Goal: Ask a question

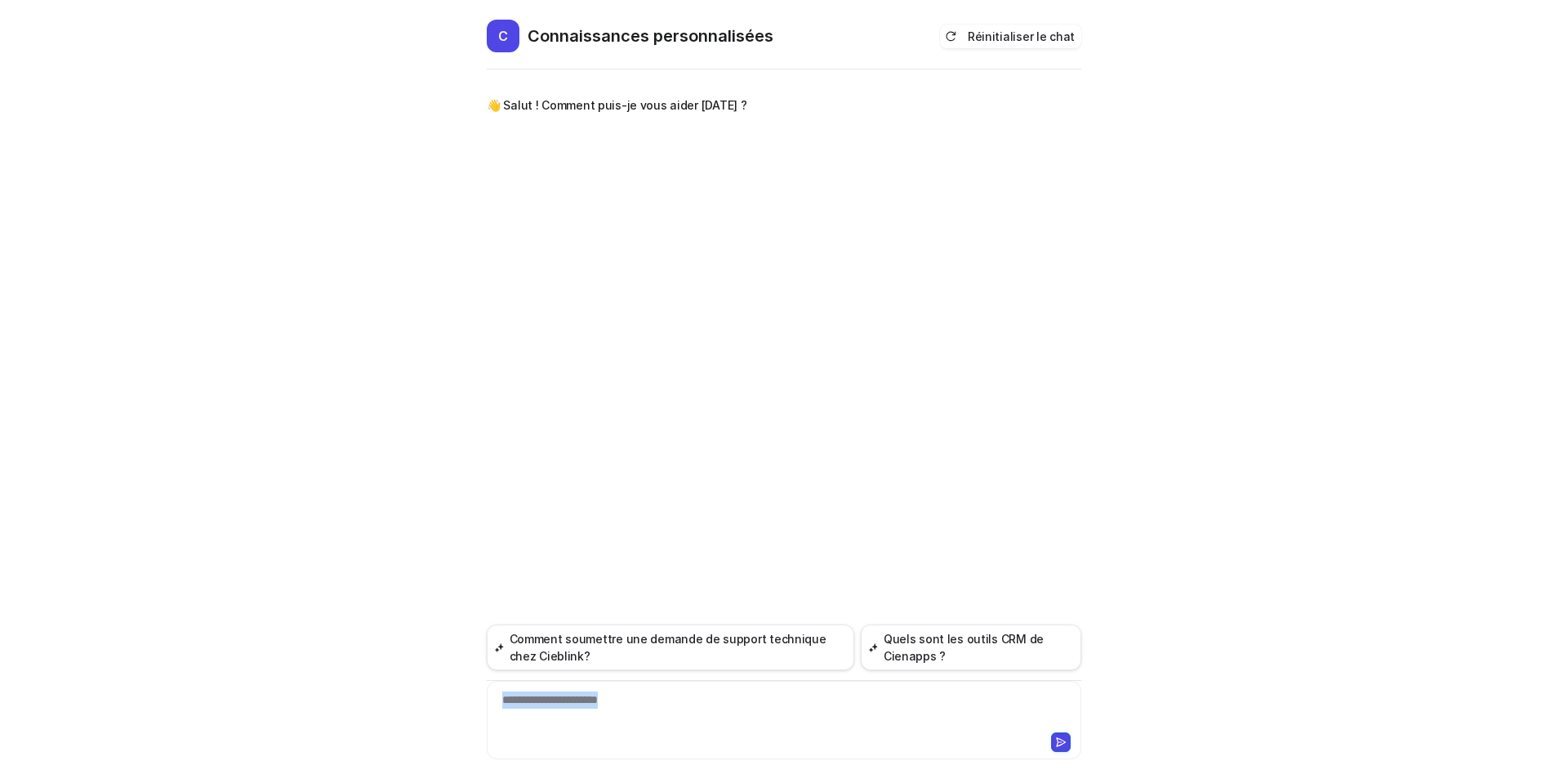
drag, startPoint x: 681, startPoint y: 701, endPoint x: 395, endPoint y: 709, distance: 286.1
click at [395, 709] on div "**********" at bounding box center [784, 390] width 1568 height 779
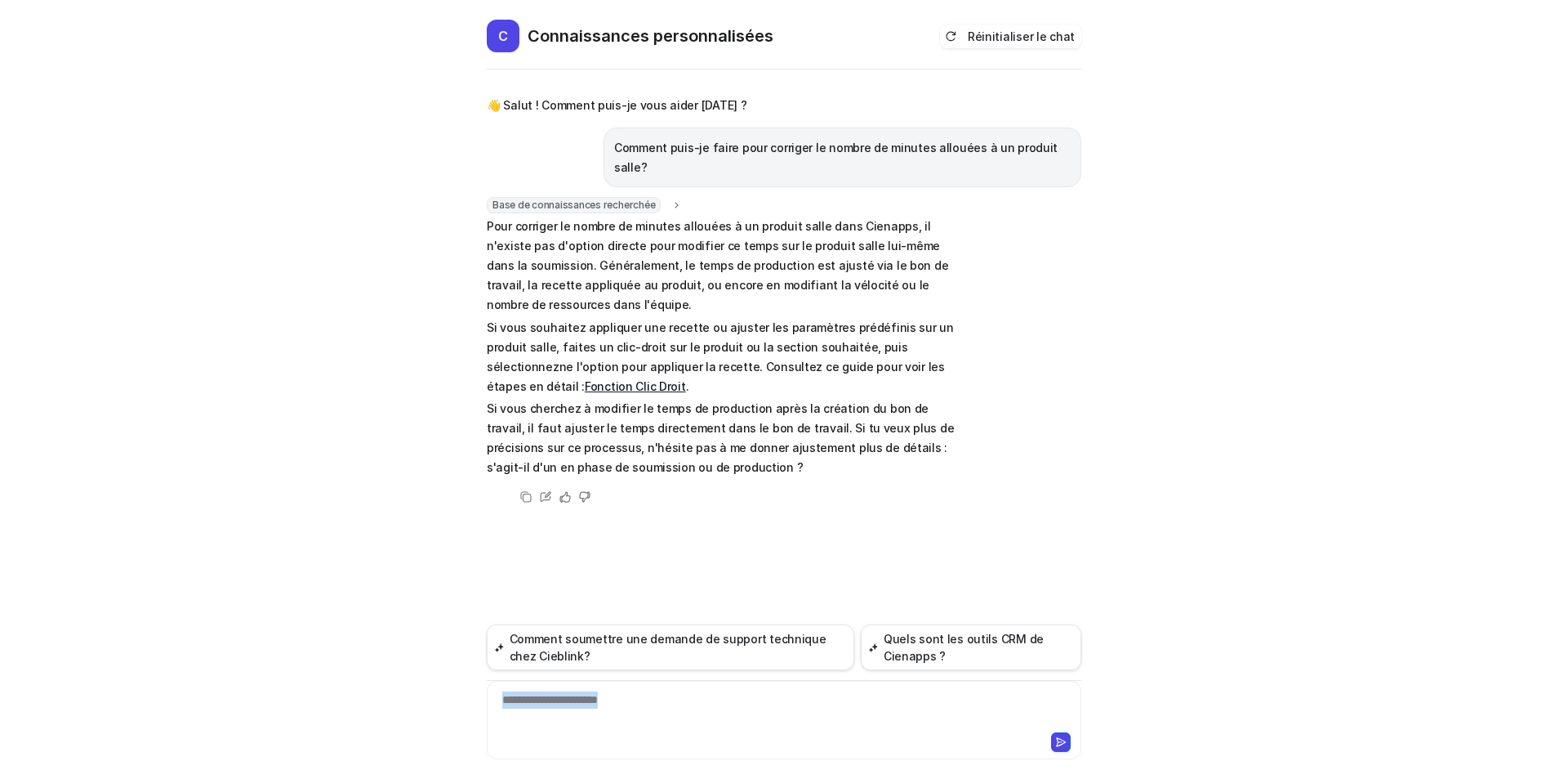
drag, startPoint x: 658, startPoint y: 699, endPoint x: 441, endPoint y: 745, distance: 221.8
click at [441, 745] on div "C Connaissances personnalisées Réinitialiser le chat 👋 Salut ! Comment puis-je …" at bounding box center [784, 390] width 1568 height 779
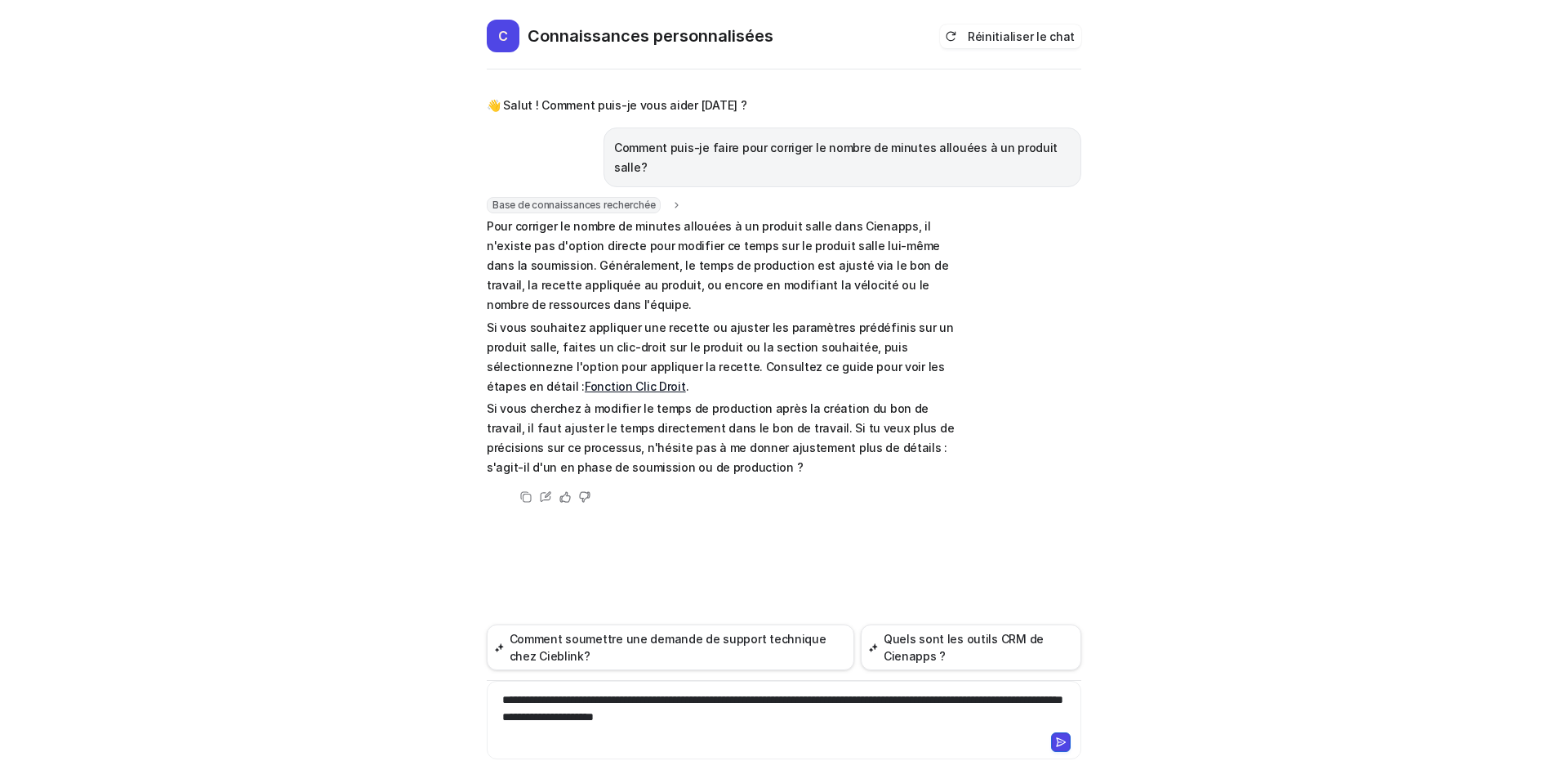
drag, startPoint x: 735, startPoint y: 718, endPoint x: 755, endPoint y: 721, distance: 20.2
click at [735, 717] on font "**********" at bounding box center [783, 708] width 561 height 28
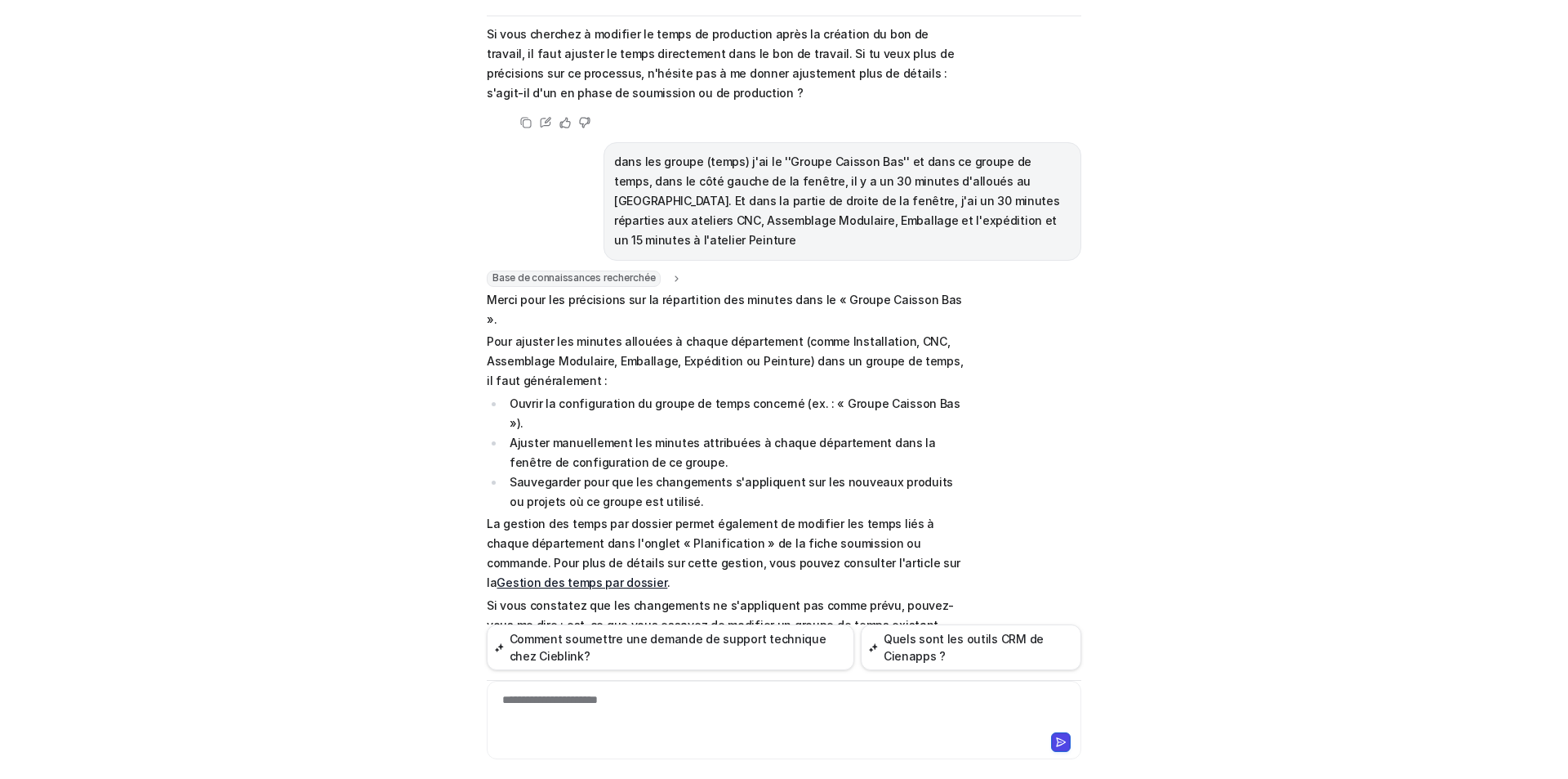
scroll to position [341, 0]
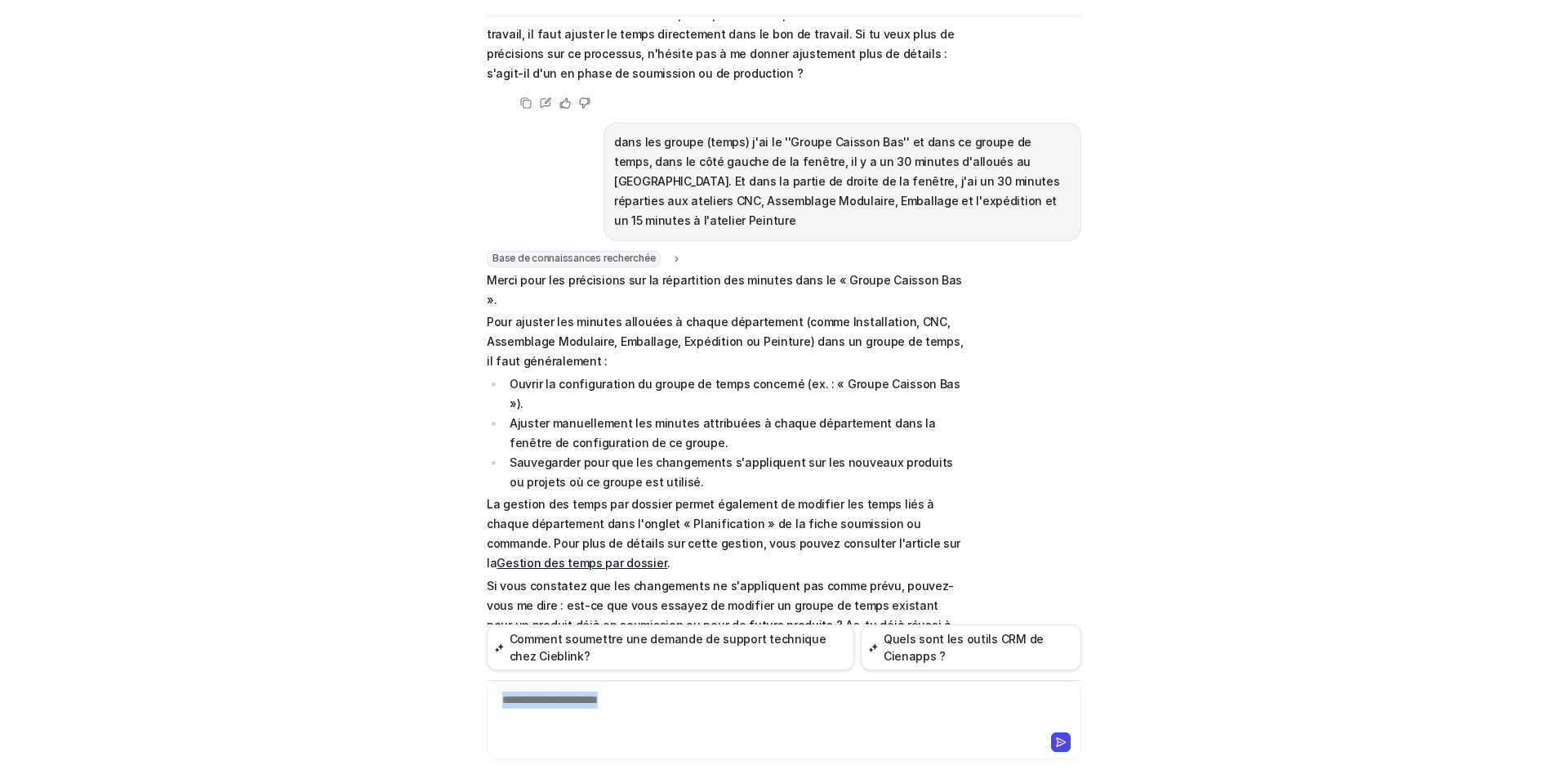
drag, startPoint x: 674, startPoint y: 705, endPoint x: 348, endPoint y: 730, distance: 327.0
click at [343, 730] on div "C Connaissances personnalisées Réinitialiser le chat 👋 Salut ! Comment puis-je …" at bounding box center [784, 390] width 1568 height 779
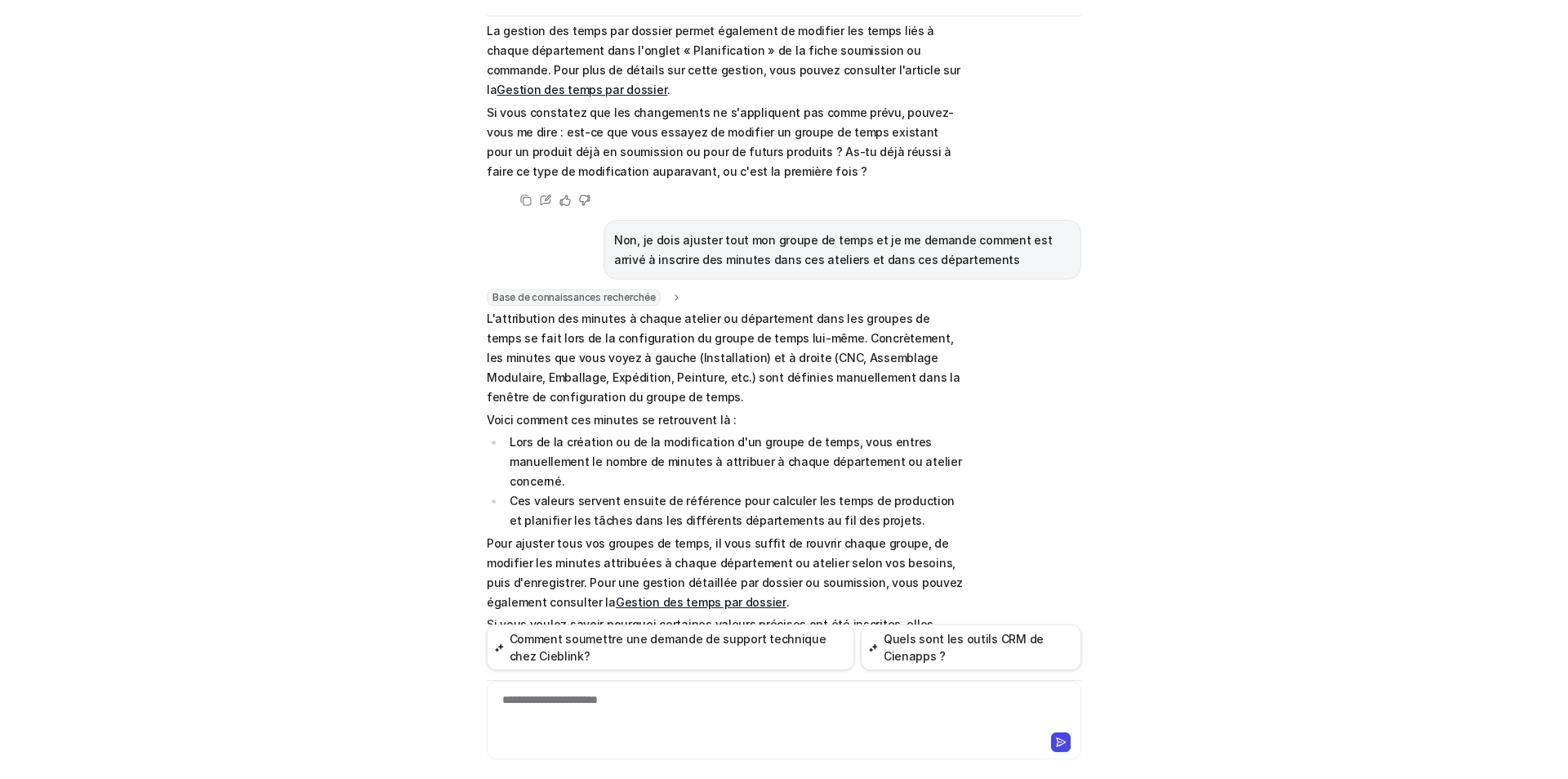
scroll to position [853, 0]
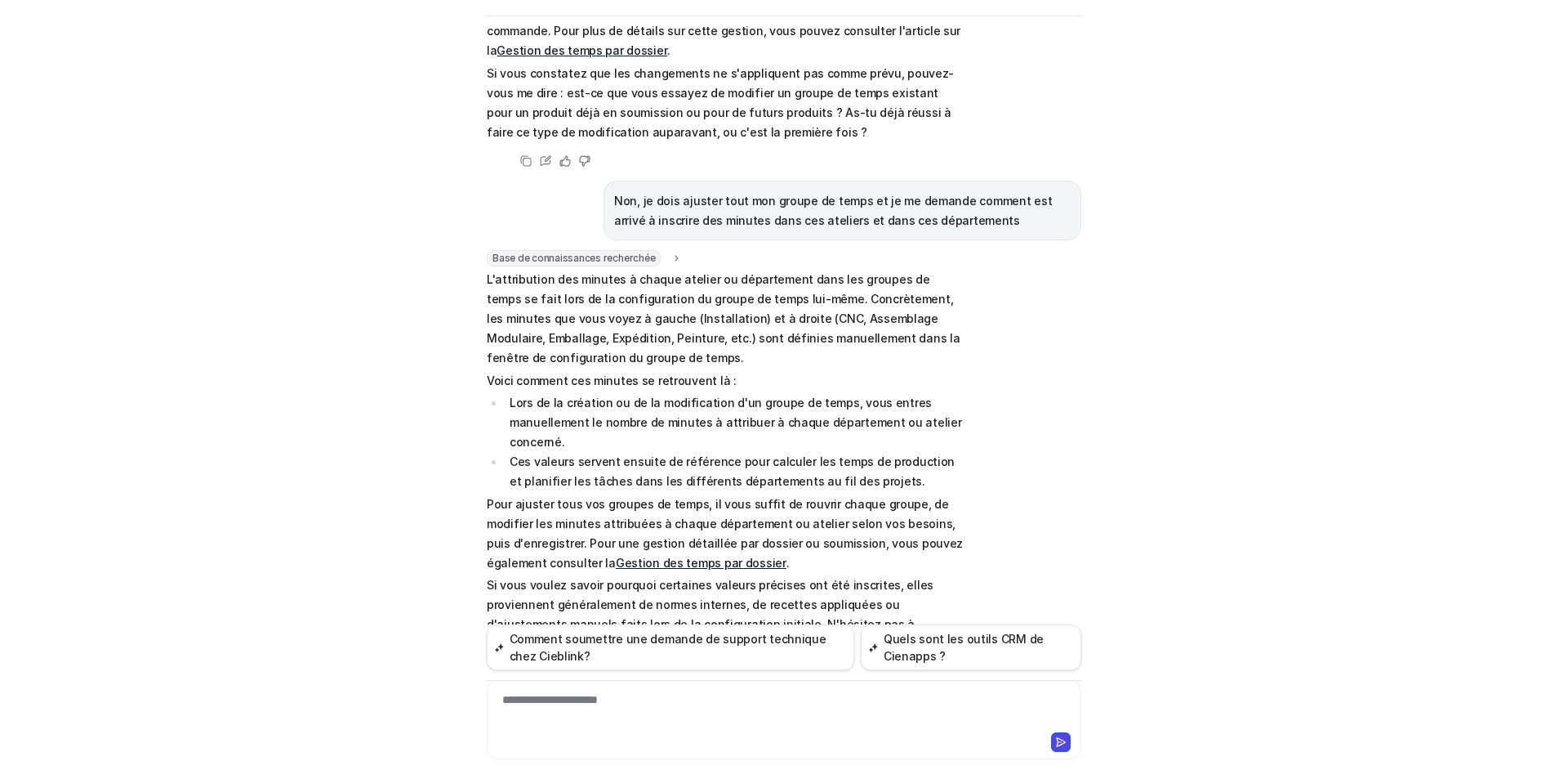
click at [674, 555] on font "Gestion des temps par dossier" at bounding box center [701, 562] width 171 height 14
